Goal: Task Accomplishment & Management: Manage account settings

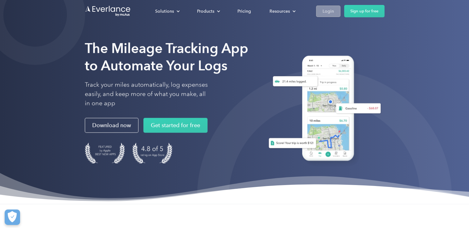
click at [326, 13] on div "Login" at bounding box center [328, 11] width 11 height 8
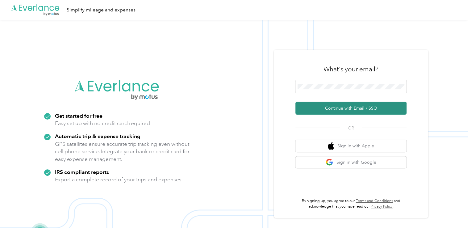
click at [343, 107] on button "Continue with Email / SSO" at bounding box center [350, 108] width 111 height 13
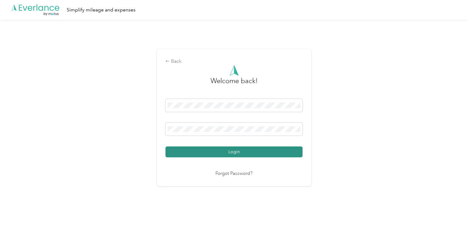
click at [239, 150] on button "Login" at bounding box center [233, 151] width 137 height 11
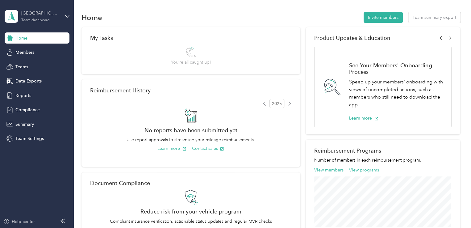
click at [40, 19] on div "Team dashboard" at bounding box center [35, 21] width 28 height 4
click at [28, 71] on div "Team dashboard Personal dashboard Log out" at bounding box center [69, 63] width 121 height 39
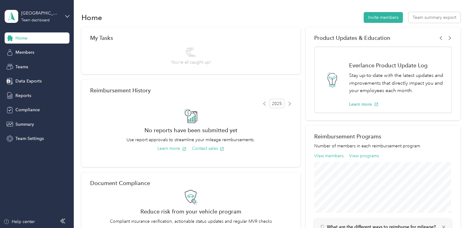
click at [64, 19] on div "San Jose Team dashboard" at bounding box center [37, 17] width 65 height 22
click at [44, 68] on div "Personal dashboard" at bounding box center [69, 64] width 121 height 11
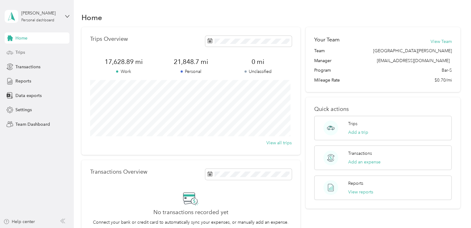
click at [19, 53] on span "Trips" at bounding box center [20, 52] width 10 height 6
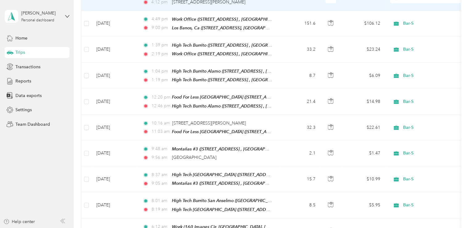
scroll to position [185, 0]
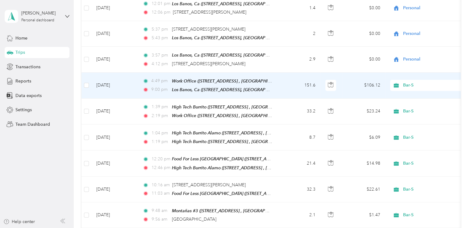
click at [400, 85] on span "Bar-S" at bounding box center [425, 85] width 67 height 7
click at [401, 106] on icon at bounding box center [398, 105] width 8 height 5
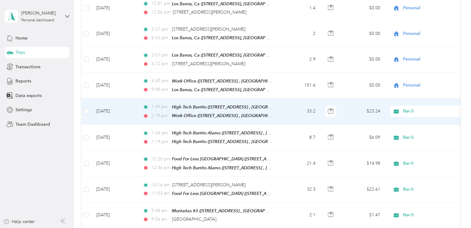
click at [401, 108] on span "Bar-S" at bounding box center [425, 111] width 67 height 7
click at [404, 128] on span "Personal" at bounding box center [428, 130] width 68 height 6
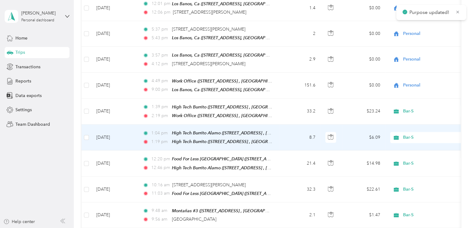
click at [406, 136] on span "Bar-S" at bounding box center [431, 137] width 56 height 7
click at [407, 151] on li "Personal" at bounding box center [428, 156] width 77 height 11
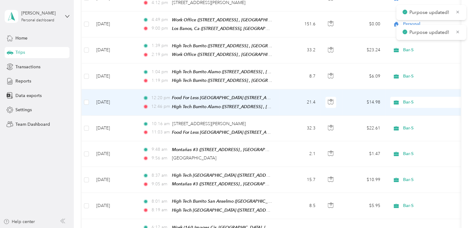
scroll to position [247, 0]
click at [408, 98] on span "Bar-S" at bounding box center [431, 101] width 56 height 7
click at [410, 120] on span "Personal" at bounding box center [433, 119] width 57 height 6
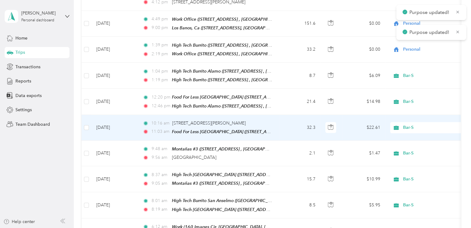
click at [408, 124] on span "Bar-S" at bounding box center [431, 127] width 56 height 7
click at [406, 142] on span "Personal" at bounding box center [433, 145] width 57 height 6
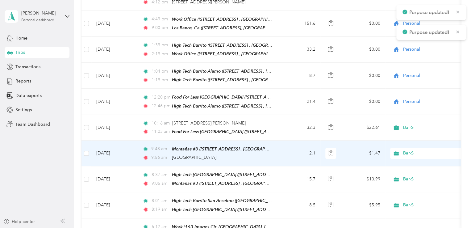
click at [407, 150] on span "Bar-S" at bounding box center [431, 153] width 56 height 7
click at [407, 167] on span "Personal" at bounding box center [433, 170] width 57 height 6
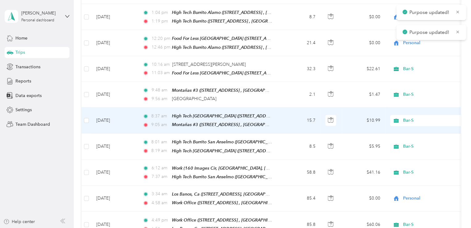
scroll to position [309, 0]
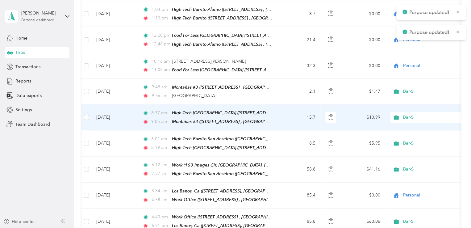
click at [409, 114] on span "Bar-S" at bounding box center [431, 117] width 56 height 7
click at [410, 134] on span "Personal" at bounding box center [433, 134] width 57 height 6
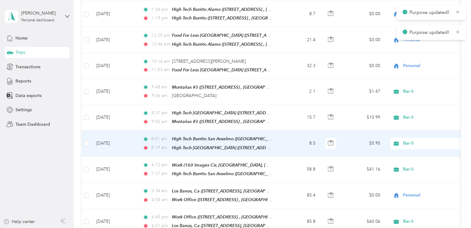
click at [409, 140] on span "Bar-S" at bounding box center [431, 143] width 56 height 7
click at [408, 155] on li "Personal" at bounding box center [428, 159] width 77 height 11
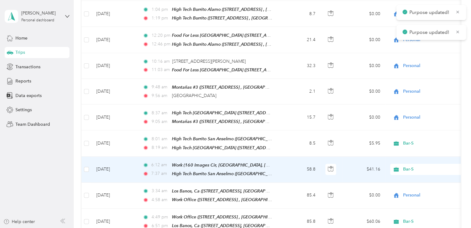
click at [406, 168] on td "Bar-S" at bounding box center [428, 169] width 86 height 26
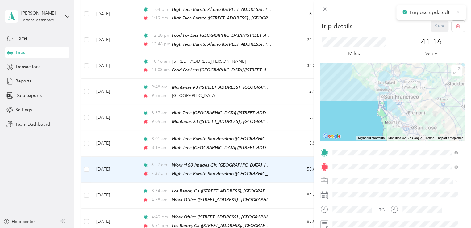
click at [456, 11] on icon at bounding box center [457, 12] width 5 height 6
click at [327, 10] on span at bounding box center [324, 9] width 9 height 9
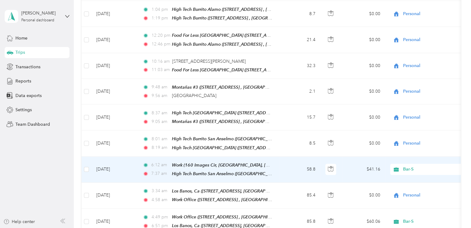
click at [407, 166] on span "Bar-S" at bounding box center [431, 169] width 56 height 7
click at [411, 182] on span "Personal" at bounding box center [433, 184] width 57 height 6
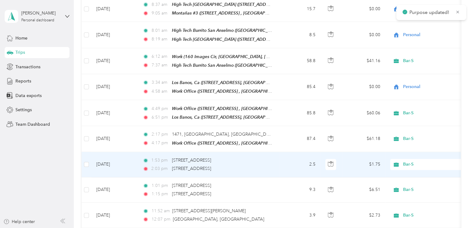
scroll to position [432, 0]
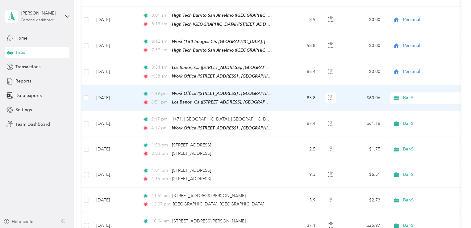
click at [407, 92] on div "Bar-S" at bounding box center [428, 97] width 77 height 11
click at [414, 113] on span "Personal" at bounding box center [433, 112] width 57 height 6
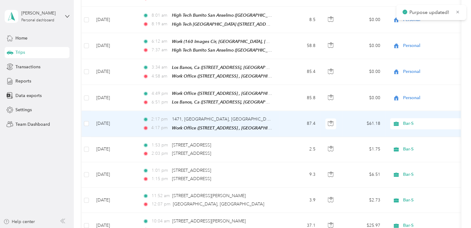
click at [409, 120] on span "Bar-S" at bounding box center [431, 123] width 56 height 7
click at [409, 134] on span "Personal" at bounding box center [433, 136] width 57 height 6
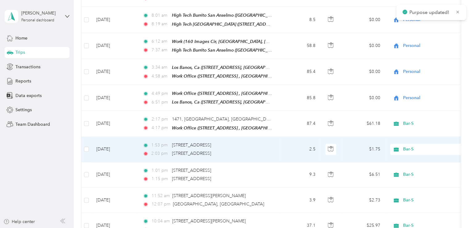
click at [406, 146] on span "Bar-S" at bounding box center [431, 149] width 56 height 7
click at [408, 160] on span "Personal" at bounding box center [433, 162] width 57 height 6
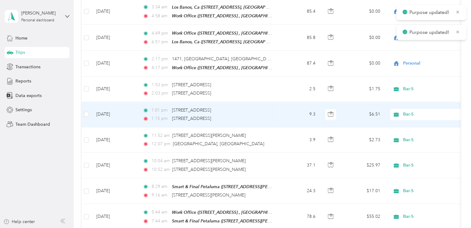
scroll to position [494, 0]
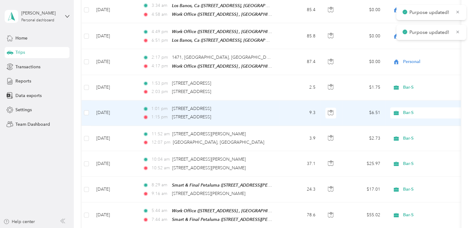
click at [407, 109] on span "Bar-S" at bounding box center [431, 112] width 56 height 7
click at [411, 125] on span "Personal" at bounding box center [433, 125] width 57 height 6
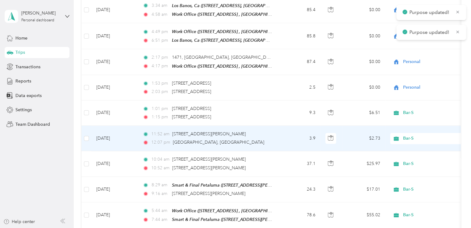
click at [408, 135] on span "Bar-S" at bounding box center [431, 138] width 56 height 7
click at [411, 148] on span "Personal" at bounding box center [433, 151] width 57 height 6
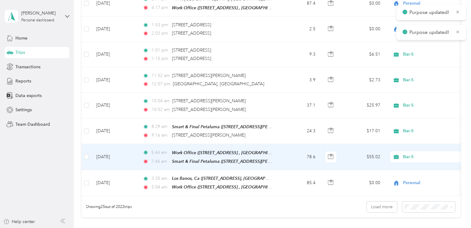
scroll to position [555, 0]
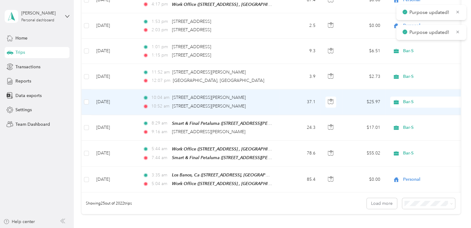
click at [406, 98] on span "Bar-S" at bounding box center [431, 101] width 56 height 7
click at [410, 113] on span "Personal" at bounding box center [433, 115] width 57 height 6
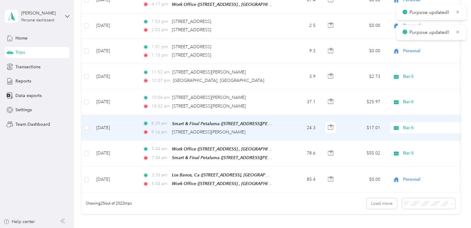
click at [407, 124] on span "Bar-S" at bounding box center [431, 127] width 56 height 7
click at [407, 137] on span "Personal" at bounding box center [433, 140] width 57 height 6
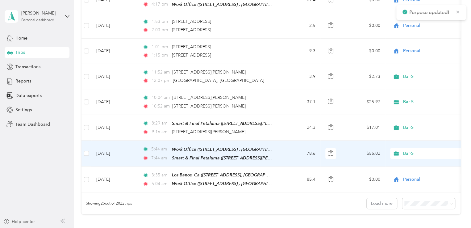
click at [407, 150] on span "Bar-S" at bounding box center [431, 153] width 56 height 7
click at [410, 164] on span "Personal" at bounding box center [433, 165] width 57 height 6
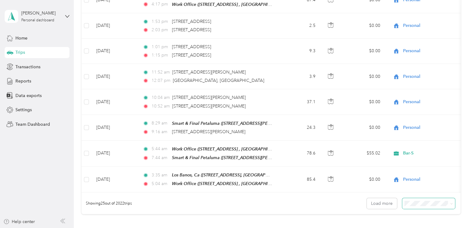
click at [418, 200] on span at bounding box center [428, 203] width 53 height 11
click at [412, 186] on span "100 per load" at bounding box center [417, 185] width 25 height 5
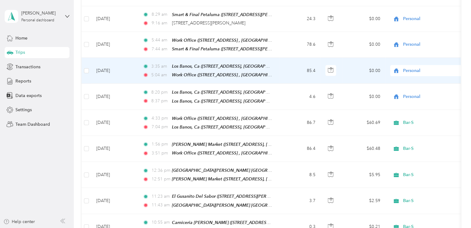
scroll to position [679, 0]
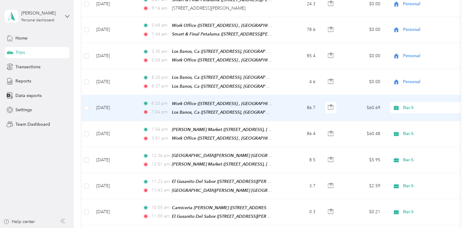
click at [404, 104] on span "Bar-S" at bounding box center [431, 107] width 56 height 7
click at [407, 116] on span "Personal" at bounding box center [433, 117] width 57 height 6
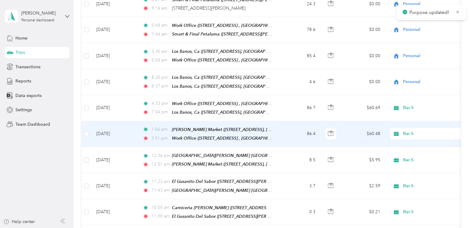
click at [406, 130] on span "Bar-S" at bounding box center [431, 133] width 56 height 7
click at [409, 143] on span "Personal" at bounding box center [433, 143] width 57 height 6
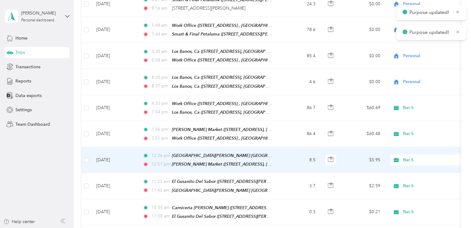
scroll to position [741, 0]
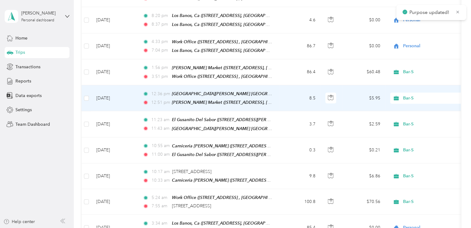
click at [409, 95] on span "Bar-S" at bounding box center [431, 98] width 56 height 7
click at [411, 106] on span "Personal" at bounding box center [433, 107] width 57 height 6
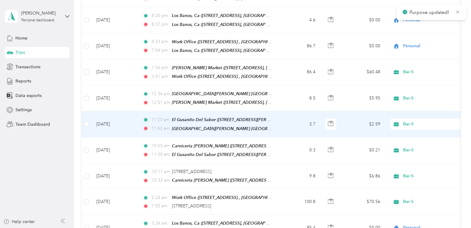
click at [408, 121] on span "Bar-S" at bounding box center [431, 124] width 56 height 7
click at [412, 131] on span "Personal" at bounding box center [433, 132] width 57 height 6
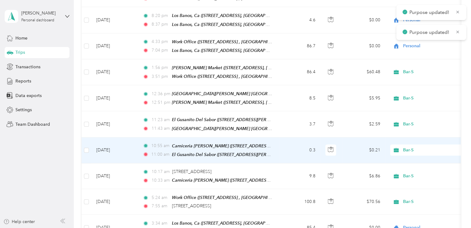
click at [404, 147] on span "Bar-S" at bounding box center [431, 150] width 56 height 7
click at [405, 155] on span "Personal" at bounding box center [433, 158] width 57 height 6
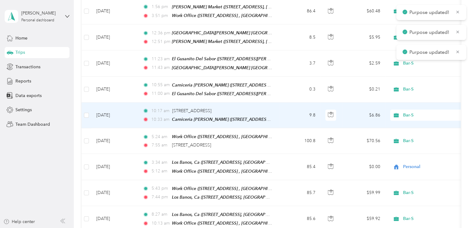
scroll to position [802, 0]
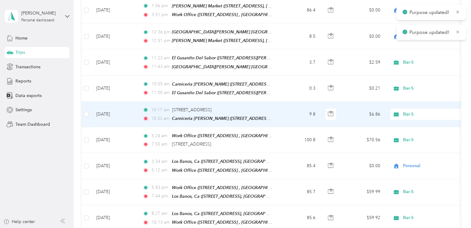
click at [410, 111] on span "Bar-S" at bounding box center [431, 114] width 56 height 7
click at [413, 119] on span "Personal" at bounding box center [433, 121] width 57 height 6
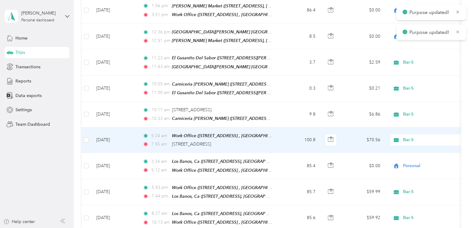
click at [407, 136] on span "Bar-S" at bounding box center [431, 139] width 56 height 7
click at [412, 147] on span "Personal" at bounding box center [433, 146] width 57 height 6
click at [410, 136] on span "Bar-S" at bounding box center [431, 139] width 56 height 7
click at [413, 144] on span "Personal" at bounding box center [433, 146] width 57 height 6
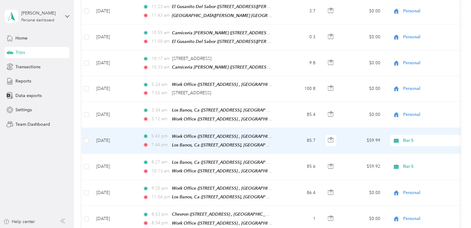
scroll to position [864, 0]
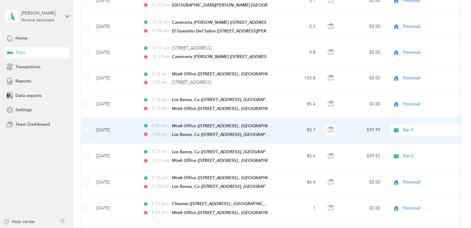
click at [409, 127] on span "Bar-S" at bounding box center [431, 130] width 56 height 7
click at [415, 133] on span "Personal" at bounding box center [433, 135] width 57 height 6
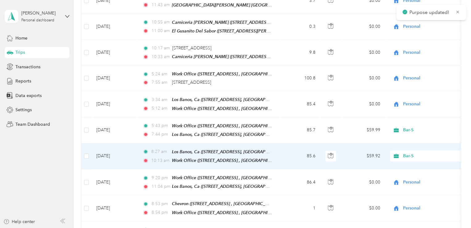
click at [410, 152] on span "Bar-S" at bounding box center [431, 155] width 56 height 7
click at [404, 165] on body "Purpose updated! Andres Rodriguez Personal dashboard Home Trips Transactions Re…" at bounding box center [234, 114] width 468 height 228
click at [414, 152] on span "Bar-S" at bounding box center [431, 155] width 56 height 7
click at [415, 158] on span "Personal" at bounding box center [433, 161] width 57 height 6
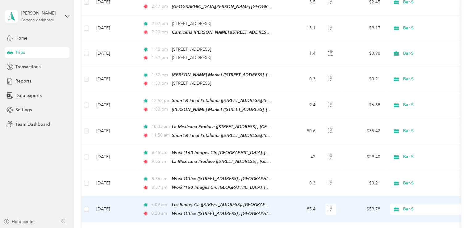
scroll to position [1203, 0]
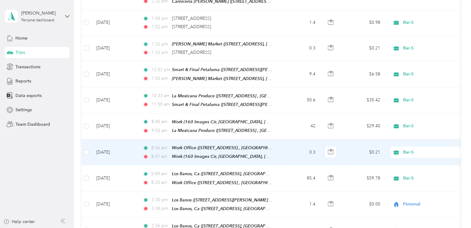
click at [406, 149] on span "Bar-S" at bounding box center [431, 152] width 56 height 7
click at [408, 147] on span "Personal" at bounding box center [433, 149] width 57 height 6
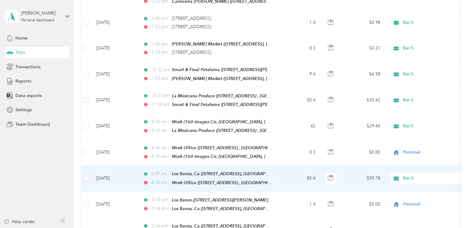
click at [405, 175] on span "Bar-S" at bounding box center [431, 178] width 56 height 7
click at [410, 176] on span "Personal" at bounding box center [433, 175] width 57 height 6
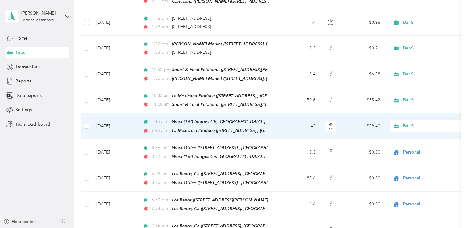
click at [405, 122] on span "Bar-S" at bounding box center [431, 125] width 56 height 7
click at [409, 124] on span "Personal" at bounding box center [433, 125] width 57 height 6
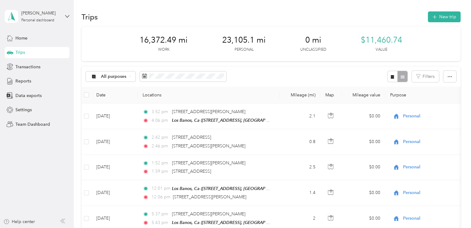
scroll to position [0, 0]
click at [442, 15] on button "New trip" at bounding box center [444, 17] width 33 height 11
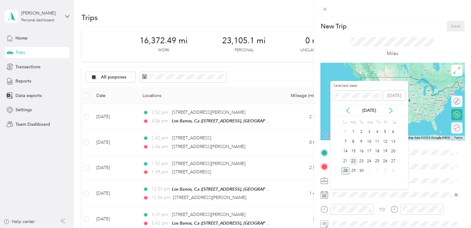
click at [351, 158] on div "22" at bounding box center [353, 161] width 8 height 8
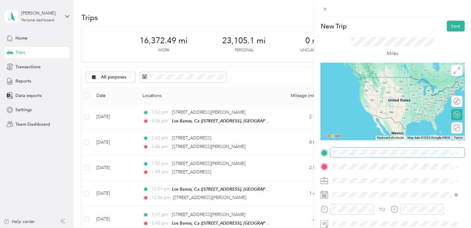
click at [338, 148] on span at bounding box center [397, 152] width 134 height 10
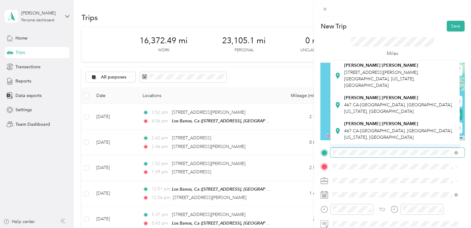
scroll to position [185, 0]
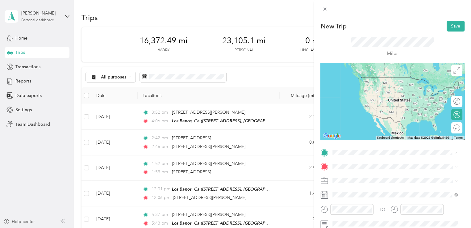
click at [367, 138] on span "467 CA-152, Gilroy, CA 95020, USA , 95020, Santa Clara County, California, Unit…" at bounding box center [398, 144] width 109 height 12
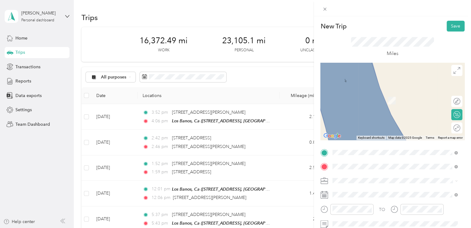
click at [374, 99] on span "500 San Mateo Ave, San Bruno, CA 94066, USA , 94066, San Mateo County, Californ…" at bounding box center [375, 100] width 62 height 5
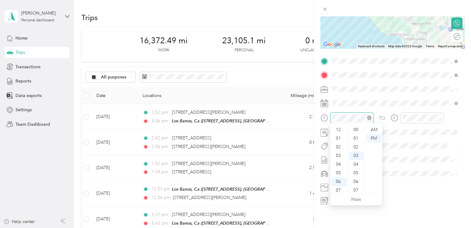
scroll to position [26, 0]
click at [337, 161] on div "08" at bounding box center [338, 161] width 15 height 9
click at [374, 130] on div "AM" at bounding box center [373, 129] width 15 height 9
click at [357, 176] on div "30" at bounding box center [356, 177] width 15 height 9
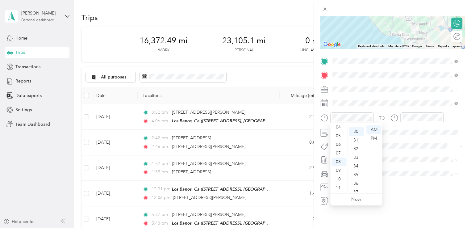
scroll to position [259, 0]
click at [413, 112] on div at bounding box center [421, 117] width 43 height 11
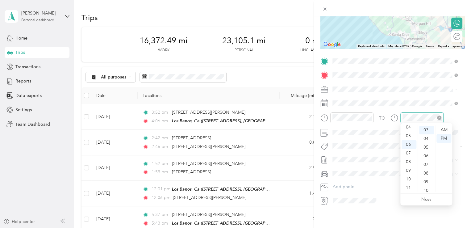
scroll to position [26, 0]
click at [407, 171] on div "09" at bounding box center [408, 170] width 15 height 9
click at [443, 129] on div "AM" at bounding box center [443, 129] width 15 height 9
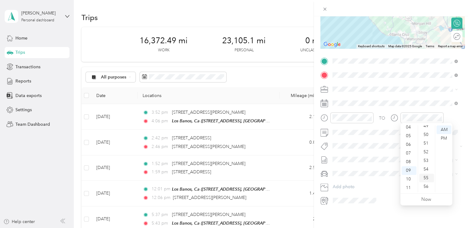
click at [425, 176] on div "55" at bounding box center [426, 177] width 15 height 9
click at [396, 92] on span at bounding box center [397, 89] width 134 height 10
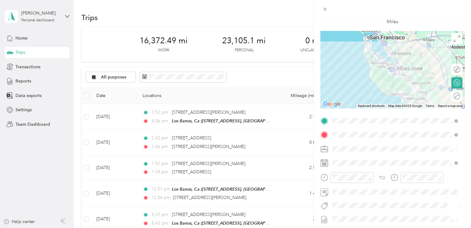
scroll to position [0, 0]
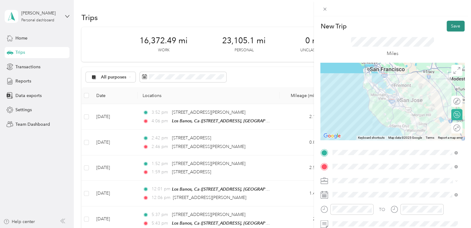
click at [452, 28] on button "Save" at bounding box center [455, 26] width 18 height 11
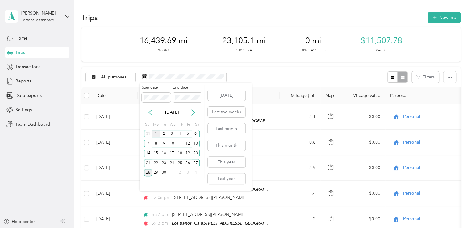
click at [158, 134] on div "1" at bounding box center [156, 134] width 8 height 8
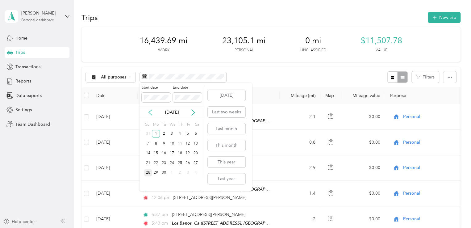
click at [149, 172] on div "28" at bounding box center [148, 173] width 8 height 8
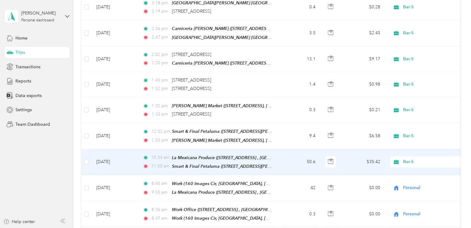
scroll to position [1111, 0]
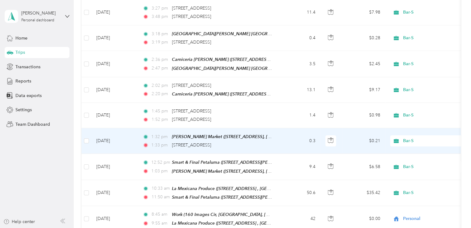
click at [286, 128] on td "0.3" at bounding box center [300, 141] width 41 height 26
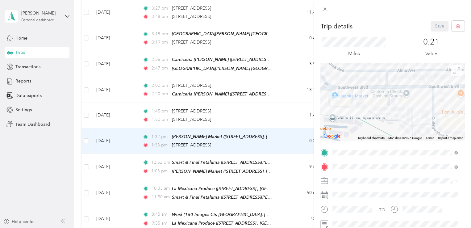
click at [453, 72] on icon at bounding box center [456, 70] width 7 height 7
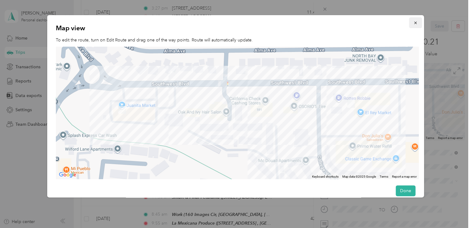
click at [413, 24] on icon "button" at bounding box center [415, 23] width 4 height 4
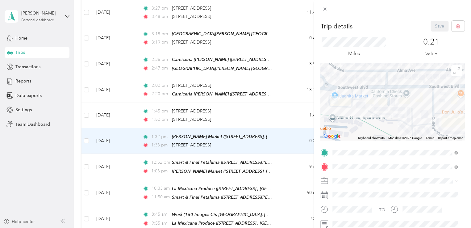
click at [217, 123] on div "Trip details Save This trip cannot be edited because it is either under review,…" at bounding box center [235, 114] width 471 height 228
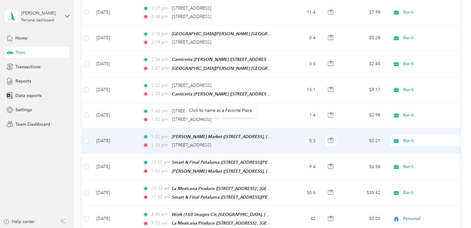
click at [211, 142] on span "[STREET_ADDRESS]" at bounding box center [191, 144] width 39 height 5
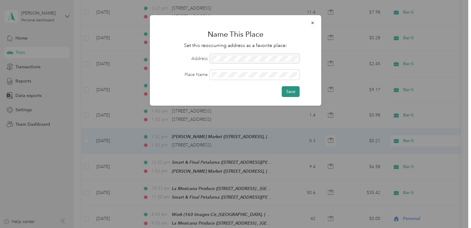
click at [286, 92] on button "Save" at bounding box center [291, 91] width 18 height 11
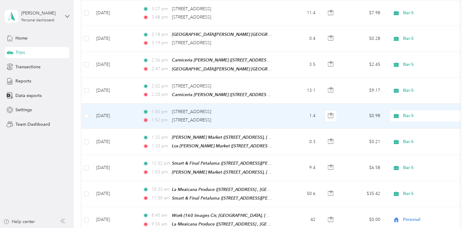
click at [294, 103] on td "1.4" at bounding box center [300, 115] width 41 height 25
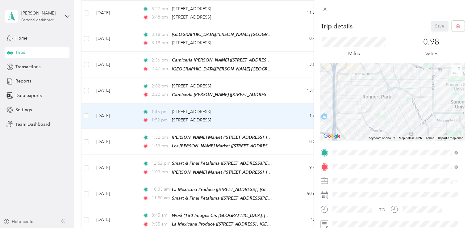
click at [453, 73] on icon at bounding box center [456, 70] width 7 height 7
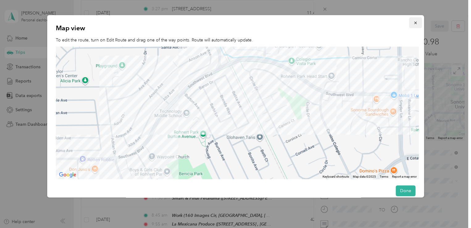
click at [413, 23] on icon "button" at bounding box center [415, 23] width 4 height 4
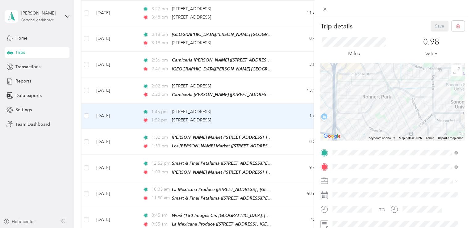
drag, startPoint x: 208, startPoint y: 89, endPoint x: 272, endPoint y: 68, distance: 66.6
click at [281, 56] on div "Trip details Save This trip cannot be edited because it is either under review,…" at bounding box center [235, 114] width 471 height 228
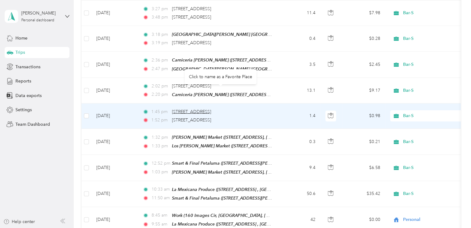
click at [186, 109] on span "[STREET_ADDRESS]" at bounding box center [191, 111] width 39 height 5
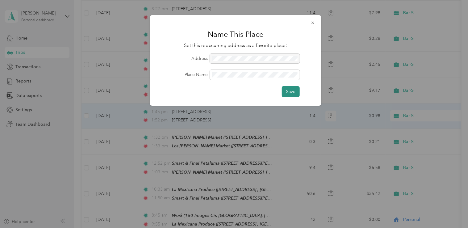
click at [289, 89] on button "Save" at bounding box center [291, 91] width 18 height 11
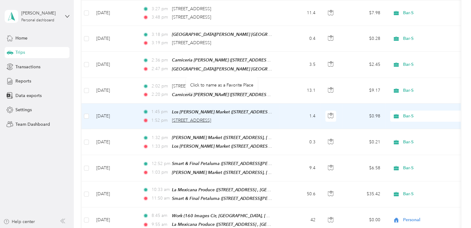
click at [211, 118] on span "[STREET_ADDRESS]" at bounding box center [191, 120] width 39 height 5
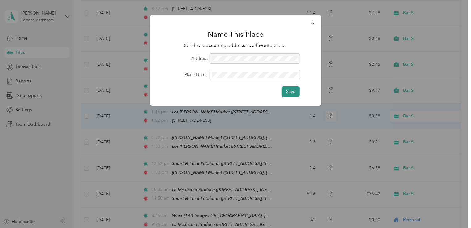
click at [286, 89] on button "Save" at bounding box center [291, 91] width 18 height 11
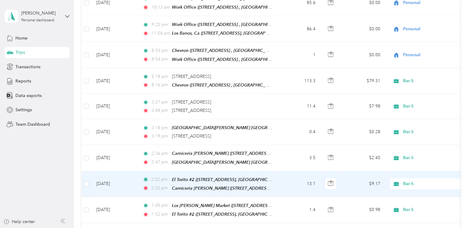
scroll to position [1018, 0]
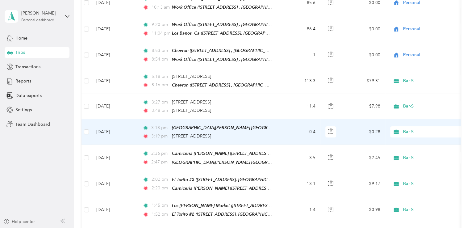
click at [285, 119] on td "0.4" at bounding box center [300, 132] width 41 height 26
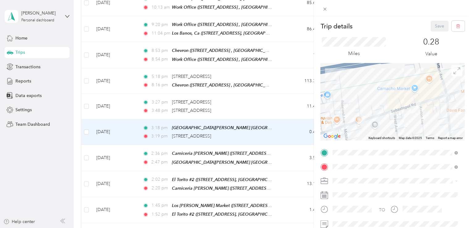
click at [454, 69] on icon at bounding box center [456, 70] width 7 height 7
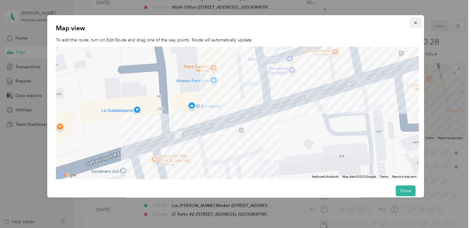
click at [413, 23] on icon "button" at bounding box center [415, 23] width 4 height 4
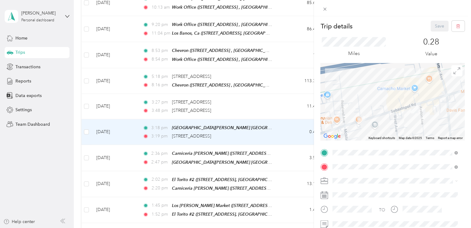
click at [278, 82] on div "Trip details Save This trip cannot be edited because it is either under review,…" at bounding box center [235, 114] width 471 height 228
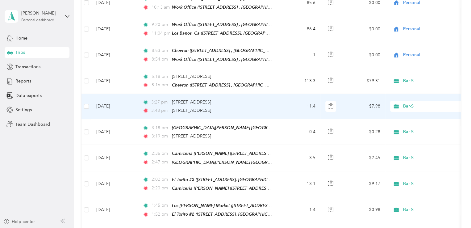
click at [278, 94] on td "3:27 pm [STREET_ADDRESS] 3:48 pm [STREET_ADDRESS]" at bounding box center [209, 106] width 142 height 25
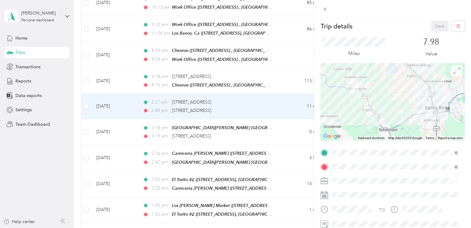
click at [454, 72] on icon at bounding box center [456, 70] width 7 height 7
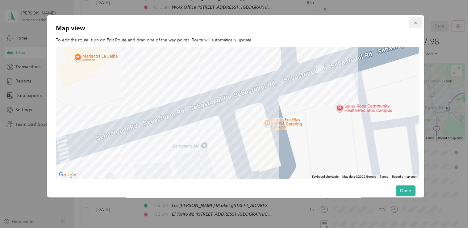
click at [413, 24] on icon "button" at bounding box center [415, 23] width 4 height 4
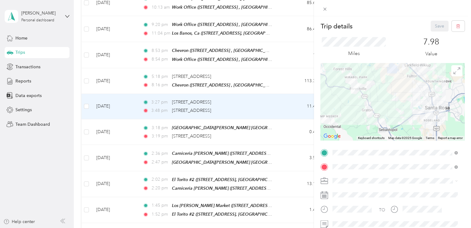
click at [280, 115] on div "Trip details Save This trip cannot be edited because it is either under review,…" at bounding box center [235, 114] width 471 height 228
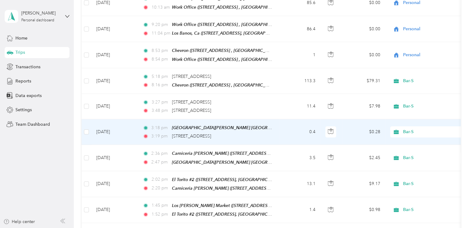
click at [280, 119] on td "0.4" at bounding box center [300, 132] width 41 height 26
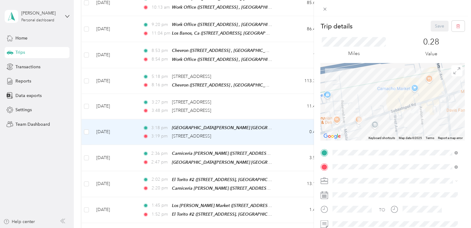
click at [233, 108] on div "Trip details Save This trip cannot be edited because it is either under review,…" at bounding box center [235, 114] width 471 height 228
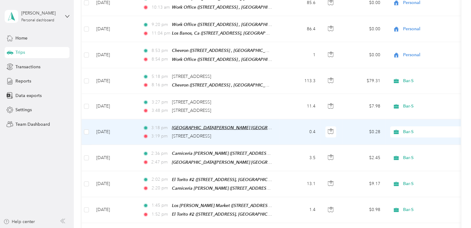
click at [231, 125] on span "[GEOGRAPHIC_DATA][PERSON_NAME] [GEOGRAPHIC_DATA][PERSON_NAME] ([STREET_ADDRESS]…" at bounding box center [307, 127] width 271 height 5
click at [191, 91] on button "Edit Place" at bounding box center [192, 91] width 35 height 11
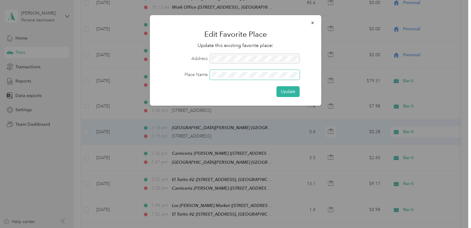
click at [206, 76] on div "Place Name" at bounding box center [236, 75] width 154 height 10
click at [285, 91] on button "Update" at bounding box center [287, 91] width 23 height 11
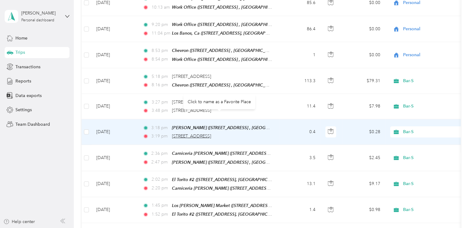
click at [211, 133] on span "[STREET_ADDRESS]" at bounding box center [191, 135] width 39 height 5
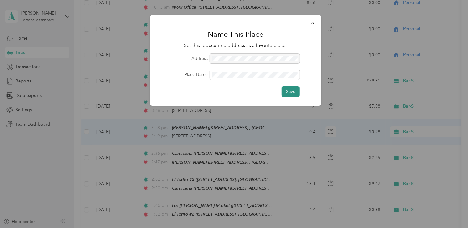
click at [289, 94] on button "Save" at bounding box center [291, 91] width 18 height 11
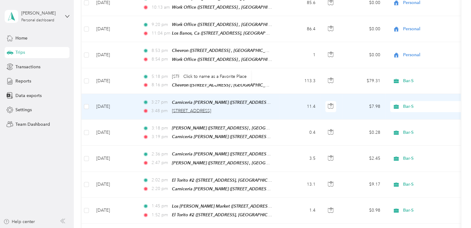
click at [204, 108] on span "[STREET_ADDRESS]" at bounding box center [191, 110] width 39 height 5
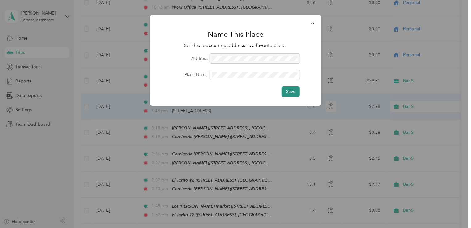
click at [287, 90] on button "Save" at bounding box center [291, 91] width 18 height 11
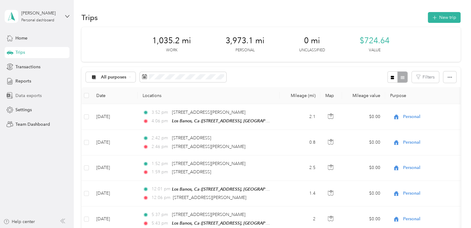
click at [24, 95] on span "Data exports" at bounding box center [28, 95] width 26 height 6
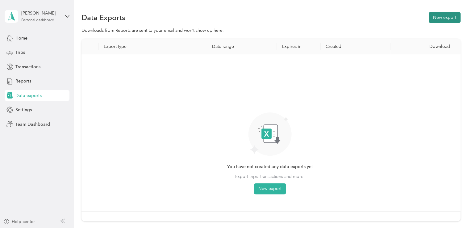
click at [440, 17] on button "New export" at bounding box center [445, 17] width 32 height 11
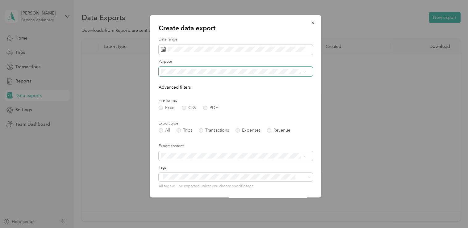
click at [301, 73] on span at bounding box center [303, 71] width 5 height 4
click at [304, 71] on icon at bounding box center [304, 71] width 3 height 3
click at [280, 90] on div "Bar-S" at bounding box center [233, 93] width 141 height 6
click at [204, 108] on label "PDF" at bounding box center [210, 108] width 15 height 4
click at [180, 131] on label "Trips" at bounding box center [184, 130] width 16 height 4
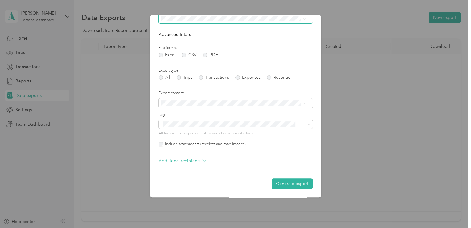
scroll to position [53, 0]
click at [302, 102] on span at bounding box center [303, 103] width 5 height 4
click at [279, 183] on button "Generate export" at bounding box center [292, 183] width 41 height 11
